Goal: Information Seeking & Learning: Learn about a topic

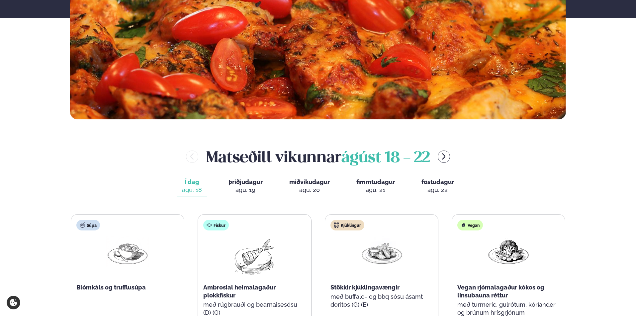
scroll to position [232, 0]
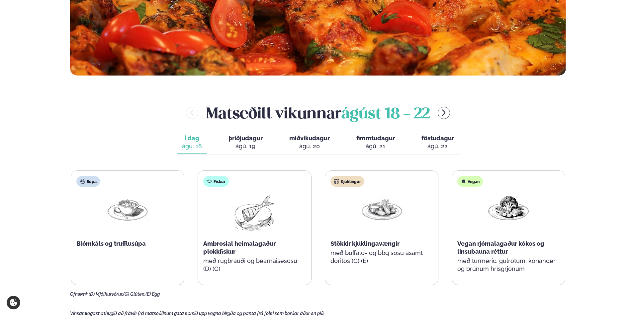
click at [253, 138] on span "þriðjudagur" at bounding box center [245, 138] width 34 height 7
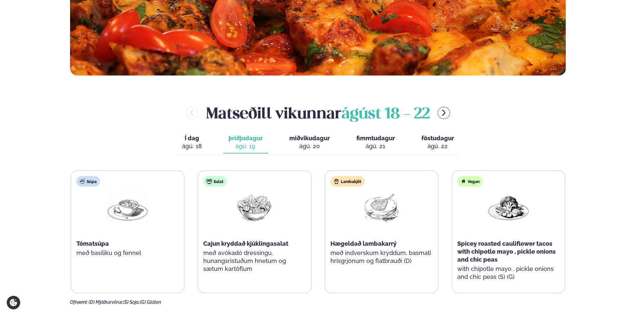
click at [311, 143] on div "ágú. 20" at bounding box center [309, 146] width 41 height 8
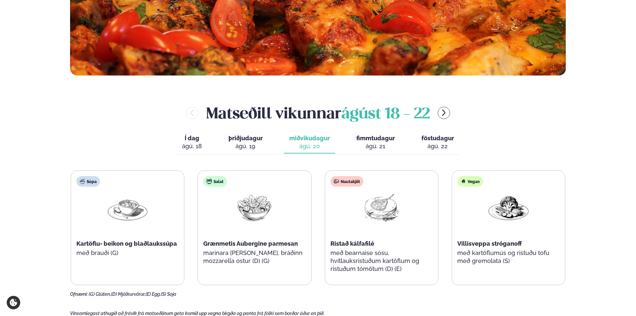
click at [377, 141] on span "fimmtudagur" at bounding box center [375, 138] width 39 height 7
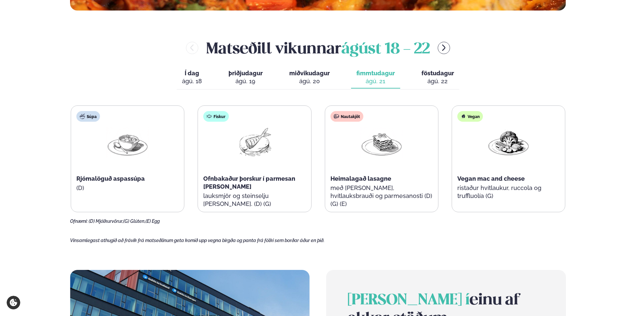
scroll to position [299, 0]
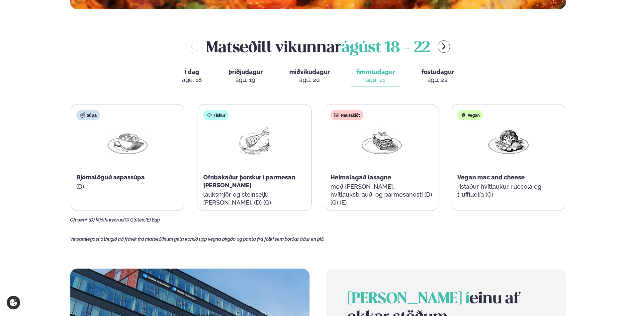
click at [484, 127] on div "Vegan Vegan mac and cheese ristaður hvítlaukur, ruccola og truffluolía (G)" at bounding box center [508, 158] width 113 height 106
click at [275, 130] on img at bounding box center [254, 141] width 42 height 31
click at [304, 72] on span "miðvikudagur" at bounding box center [309, 71] width 41 height 7
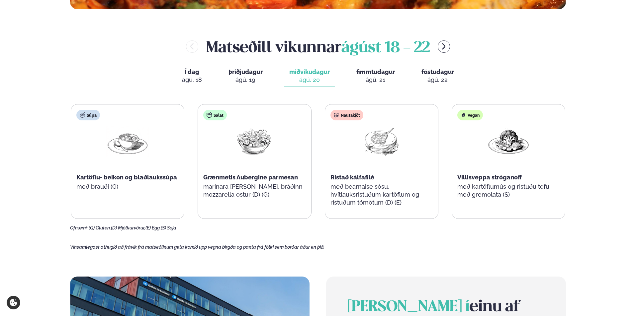
click at [372, 77] on div "ágú. 21" at bounding box center [375, 80] width 39 height 8
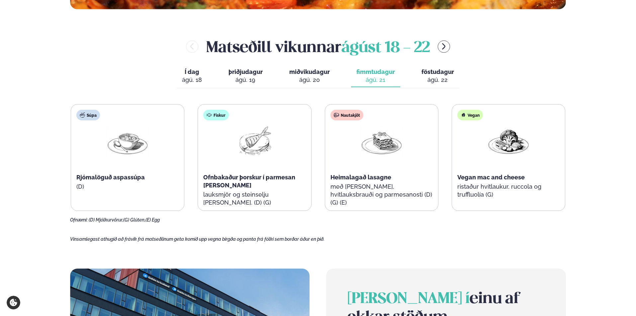
click at [297, 82] on div "ágú. 20" at bounding box center [309, 80] width 41 height 8
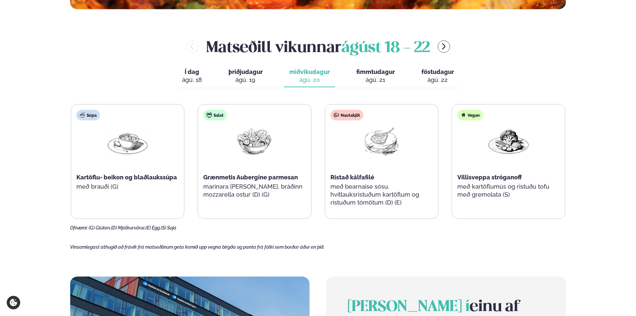
click at [442, 71] on span "föstudagur" at bounding box center [437, 71] width 33 height 7
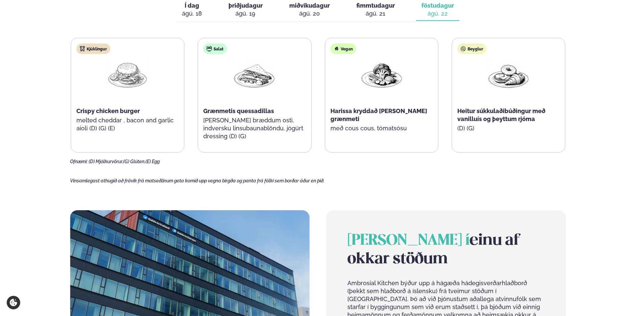
scroll to position [232, 0]
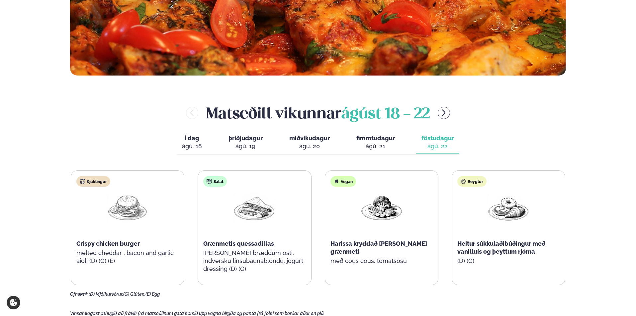
click at [320, 139] on span "miðvikudagur" at bounding box center [309, 138] width 41 height 7
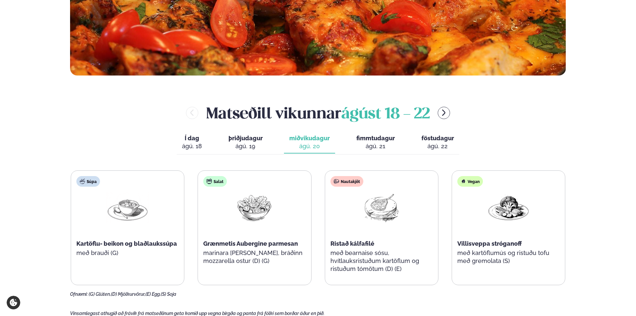
click at [240, 142] on div "ágú. 19" at bounding box center [245, 146] width 34 height 8
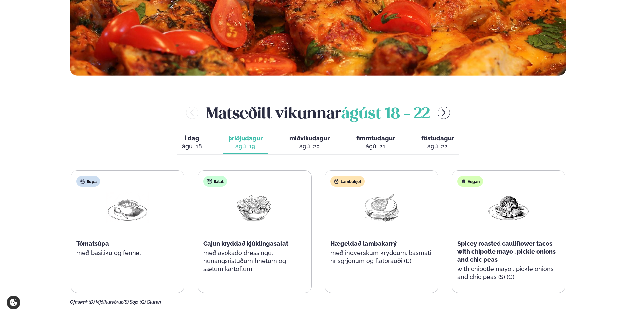
click at [191, 147] on div "ágú. 18" at bounding box center [192, 146] width 20 height 8
